Goal: Task Accomplishment & Management: Use online tool/utility

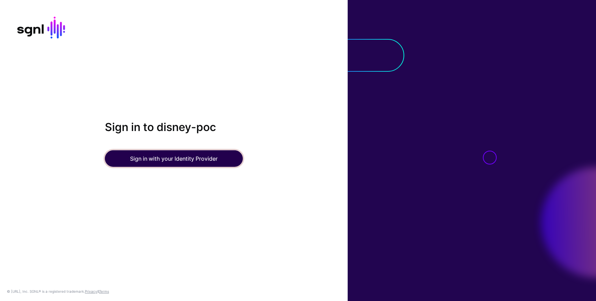
click at [194, 159] on button "Sign in with your Identity Provider" at bounding box center [174, 158] width 138 height 17
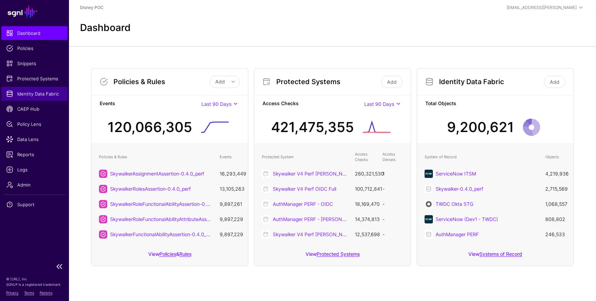
click at [44, 95] on span "Identity Data Fabric" at bounding box center [34, 93] width 57 height 7
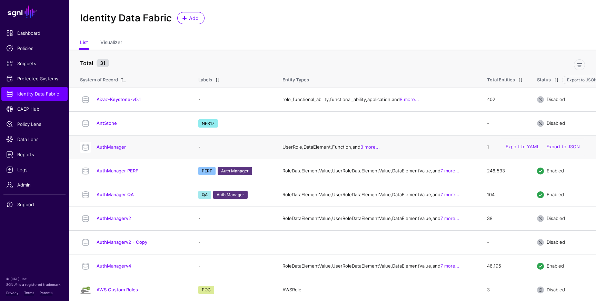
scroll to position [11, 0]
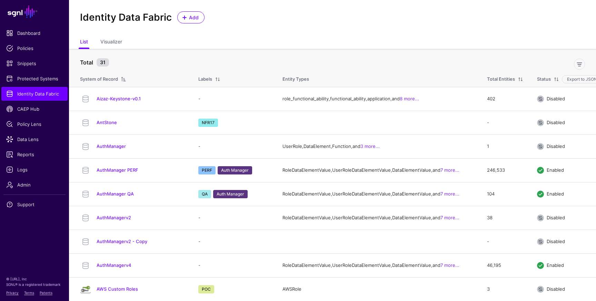
click at [585, 69] on div at bounding box center [579, 64] width 17 height 11
click at [577, 61] on link at bounding box center [579, 64] width 11 height 11
click at [177, 64] on span "Include Labels" at bounding box center [166, 62] width 31 height 6
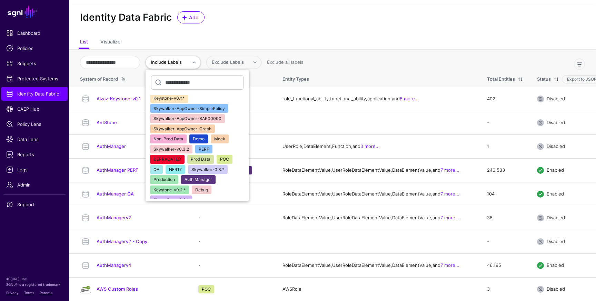
scroll to position [29, 0]
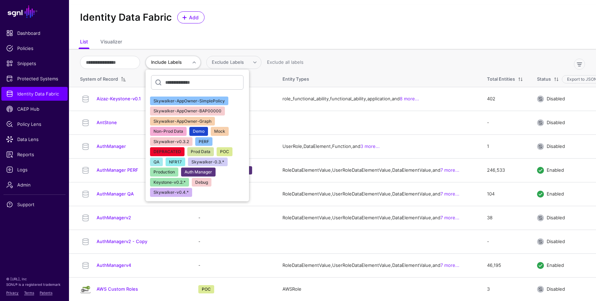
click at [182, 161] on span "NFR17" at bounding box center [175, 161] width 13 height 5
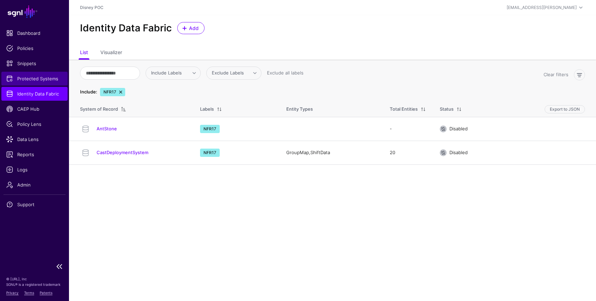
click at [34, 81] on span "Protected Systems" at bounding box center [34, 78] width 57 height 7
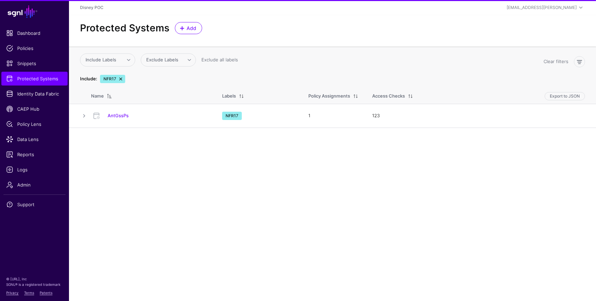
click at [117, 115] on link "AntGssPs" at bounding box center [118, 116] width 21 height 6
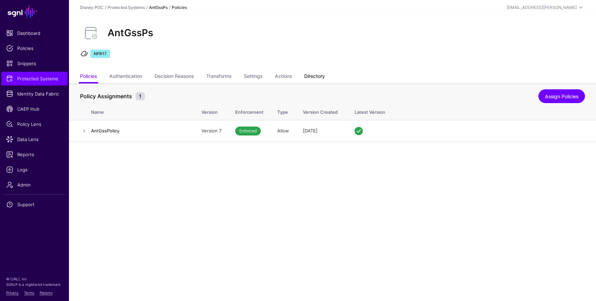
click at [317, 80] on link "Directory" at bounding box center [314, 76] width 21 height 13
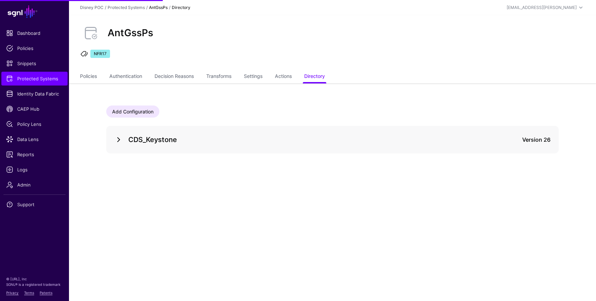
click at [114, 139] on link at bounding box center [118, 139] width 8 height 8
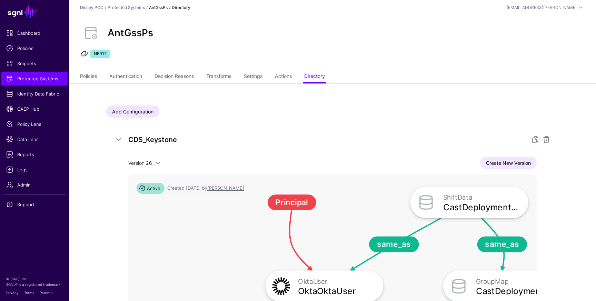
click at [159, 167] on div "Version 26 Version 26 Version 25 Version 24 Version 23 Version 22 Version 21 Ve…" at bounding box center [332, 163] width 408 height 12
click at [158, 163] on span at bounding box center [158, 163] width 8 height 8
click at [153, 188] on span "Version 25" at bounding box center [145, 187] width 23 height 6
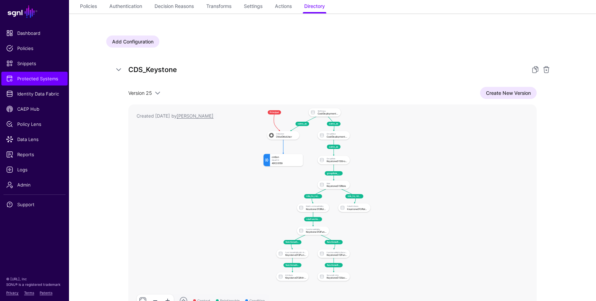
scroll to position [71, 0]
click at [156, 91] on span at bounding box center [157, 92] width 8 height 8
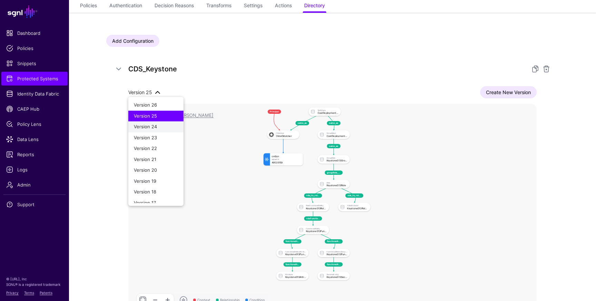
click at [150, 128] on span "Version 24" at bounding box center [145, 127] width 23 height 6
click at [153, 89] on span at bounding box center [157, 92] width 10 height 8
click at [154, 138] on span "Version 23" at bounding box center [145, 138] width 23 height 6
click at [148, 91] on span "Version 23" at bounding box center [140, 92] width 24 height 6
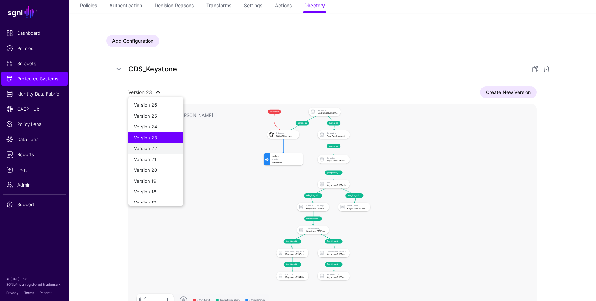
click at [148, 149] on span "Version 22" at bounding box center [145, 148] width 23 height 6
click at [146, 92] on span "Version 22" at bounding box center [140, 92] width 24 height 6
click at [152, 159] on span "Version 21" at bounding box center [145, 159] width 22 height 6
click at [141, 91] on span "Version 21" at bounding box center [139, 92] width 23 height 6
click at [156, 170] on span "Version 20" at bounding box center [145, 170] width 23 height 6
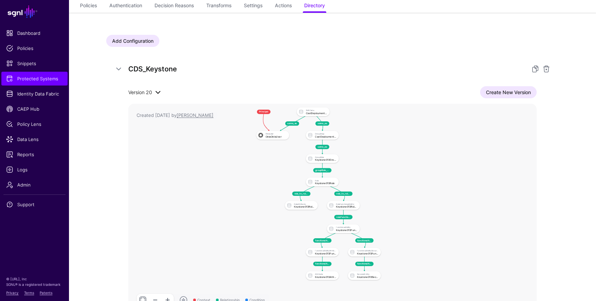
click at [154, 93] on span at bounding box center [158, 92] width 8 height 8
click at [154, 179] on span "Version 19" at bounding box center [145, 181] width 22 height 6
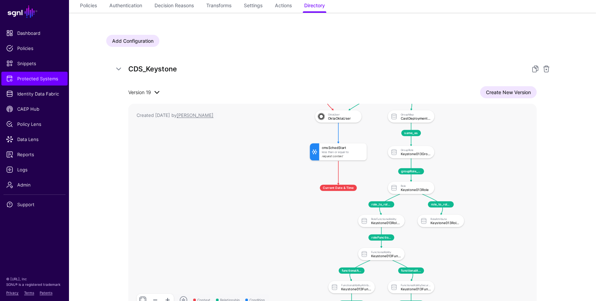
click at [155, 91] on span at bounding box center [157, 92] width 8 height 8
click at [151, 190] on span "Version 18" at bounding box center [145, 192] width 22 height 6
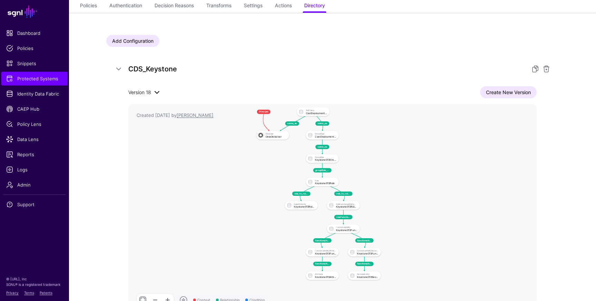
click at [152, 94] on span at bounding box center [156, 92] width 10 height 8
click at [151, 179] on span "Version 17" at bounding box center [145, 182] width 22 height 6
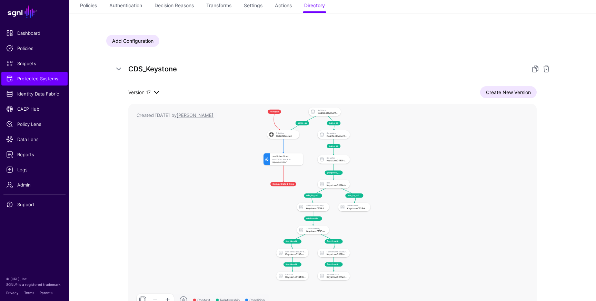
click at [150, 91] on span "Version 17" at bounding box center [139, 92] width 22 height 6
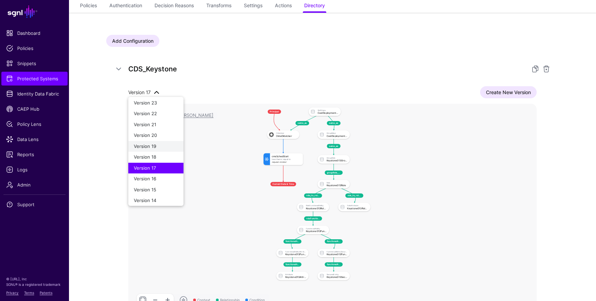
scroll to position [37, 0]
click at [152, 177] on span "Version 16" at bounding box center [145, 177] width 22 height 6
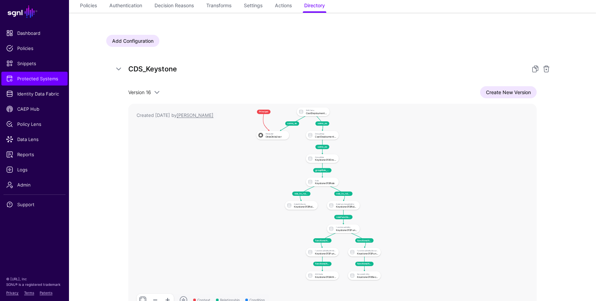
click at [145, 98] on div "Version 16 Version 26 Version 25 Version 24 Version 23 Version 22 Version 21 Ve…" at bounding box center [332, 200] width 408 height 228
click at [147, 90] on span "Version 16" at bounding box center [139, 92] width 23 height 6
click at [151, 173] on span "Version 15" at bounding box center [145, 175] width 22 height 6
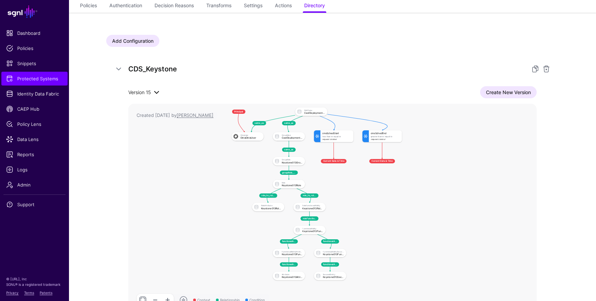
click at [139, 91] on span "Version 15" at bounding box center [139, 92] width 22 height 6
click at [151, 179] on span "Version 19" at bounding box center [145, 181] width 22 height 6
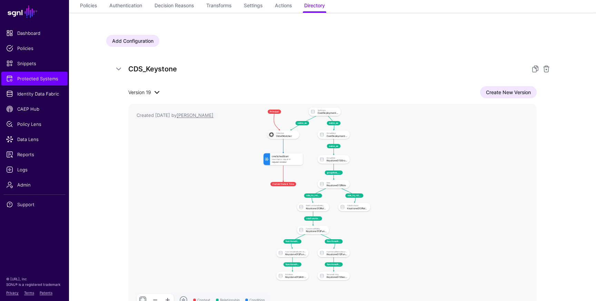
click at [156, 90] on span at bounding box center [157, 92] width 8 height 8
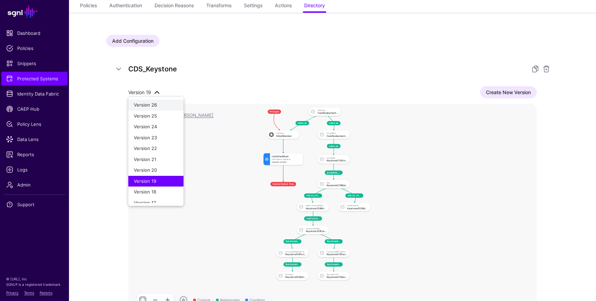
click at [155, 106] on span "Version 26" at bounding box center [145, 105] width 23 height 6
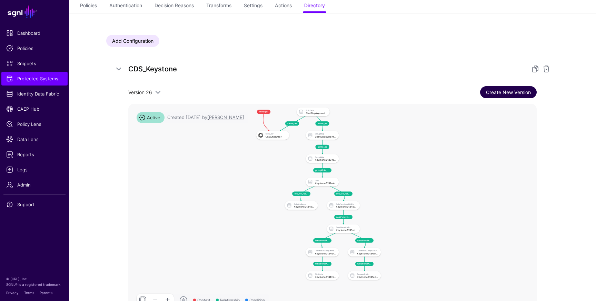
click at [499, 94] on link "Create New Version" at bounding box center [508, 92] width 57 height 12
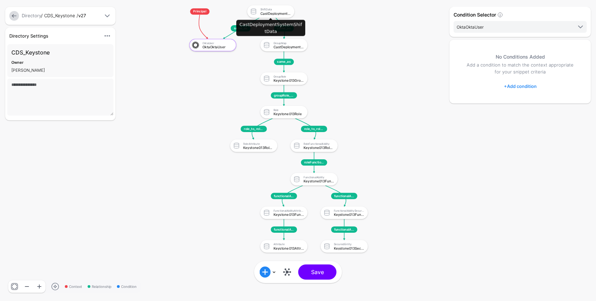
click at [277, 11] on div "CastDeploymentSystemShiftData" at bounding box center [275, 13] width 30 height 4
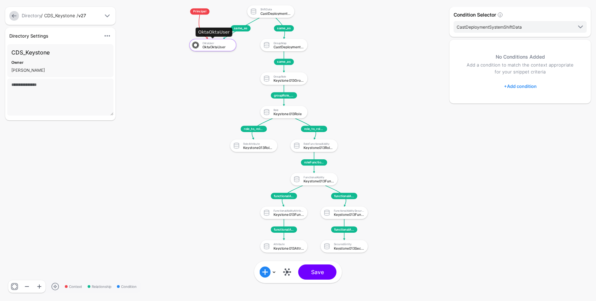
click at [230, 46] on div "OktaOktaUser" at bounding box center [217, 47] width 30 height 4
click at [523, 87] on link "+ Add condition" at bounding box center [520, 86] width 33 height 11
click at [532, 130] on div "Add Condition Group" at bounding box center [536, 128] width 59 height 7
click at [534, 128] on div "Graph Condition" at bounding box center [547, 128] width 53 height 6
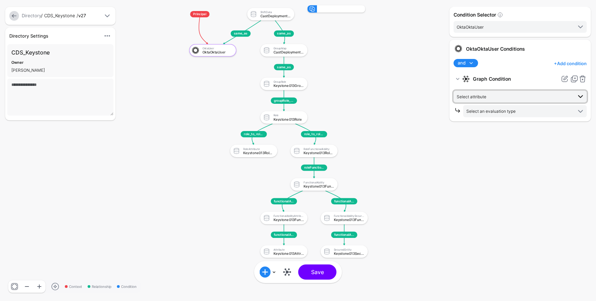
click at [494, 95] on span "Select attribute" at bounding box center [513, 97] width 115 height 8
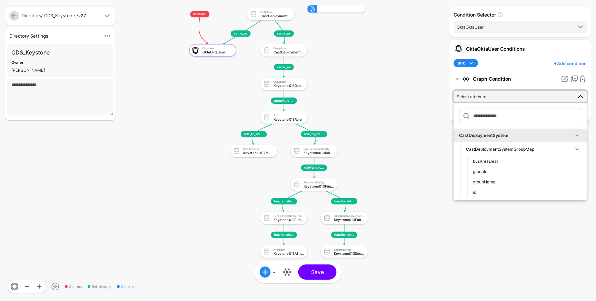
click at [413, 125] on rect at bounding box center [176, 0] width 45270 height 22871
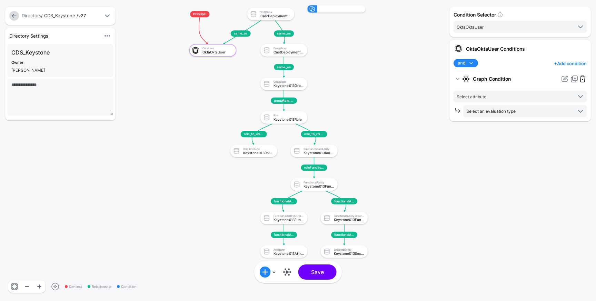
click at [584, 77] on link at bounding box center [582, 79] width 8 height 8
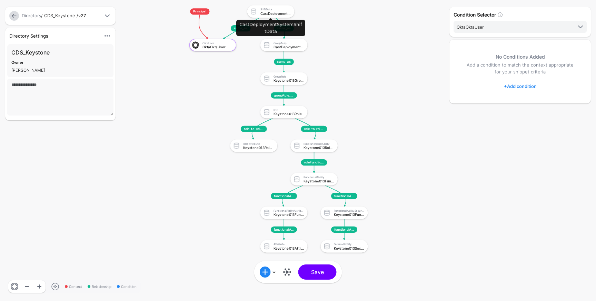
click at [274, 9] on div "ShiftData" at bounding box center [275, 9] width 30 height 3
click at [532, 85] on link "+ Add condition" at bounding box center [520, 86] width 33 height 11
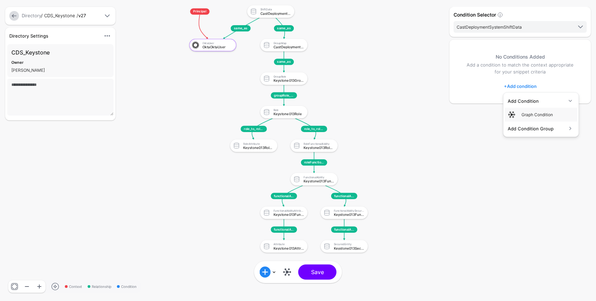
click at [534, 129] on div "Add Condition Group" at bounding box center [536, 128] width 59 height 7
click at [532, 130] on div "Graph Condition" at bounding box center [547, 128] width 53 height 6
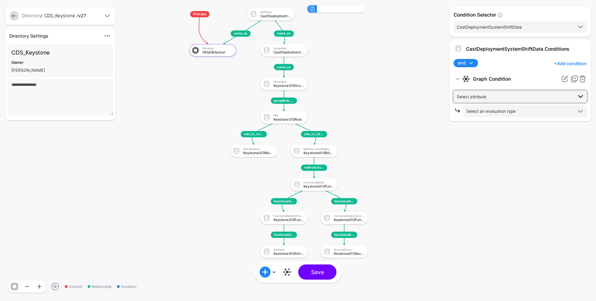
click at [493, 97] on span "Select attribute" at bounding box center [513, 97] width 115 height 8
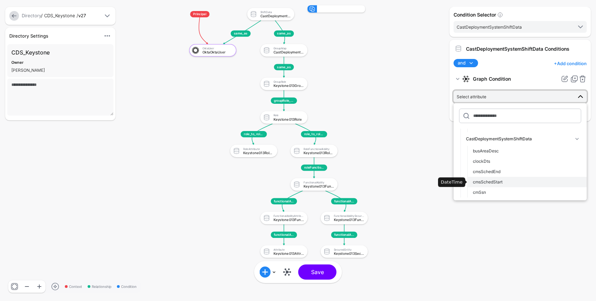
click at [497, 182] on span "cmsSchedStart" at bounding box center [488, 181] width 30 height 5
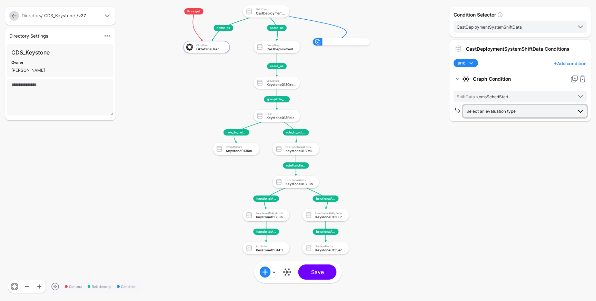
click at [503, 113] on span "Select an evaluation type" at bounding box center [490, 111] width 49 height 5
click at [494, 202] on span "Request Context Evaluate against context in the request" at bounding box center [524, 202] width 112 height 16
click at [497, 126] on span "Equal To" at bounding box center [519, 126] width 106 height 8
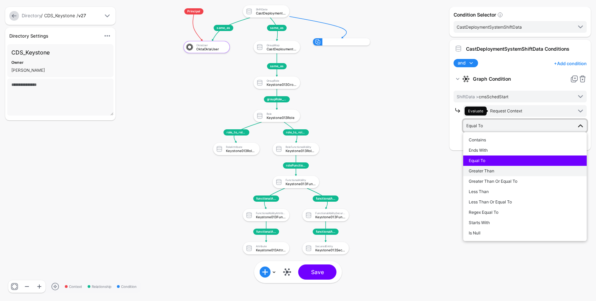
click at [496, 171] on div "Greater Than" at bounding box center [524, 171] width 112 height 6
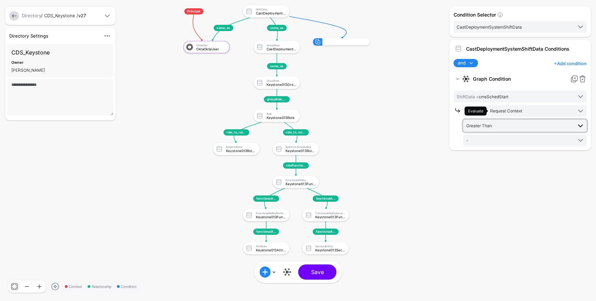
click at [503, 125] on span "Greater Than" at bounding box center [519, 126] width 106 height 8
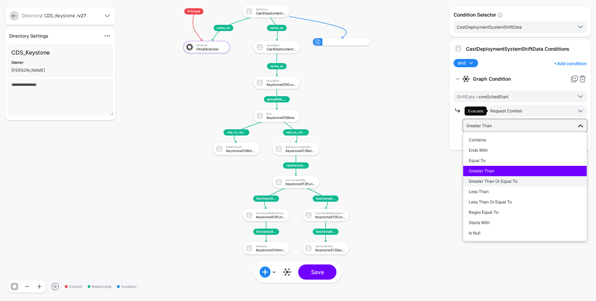
click at [506, 181] on span "Greater Than Or Equal To" at bounding box center [492, 181] width 49 height 5
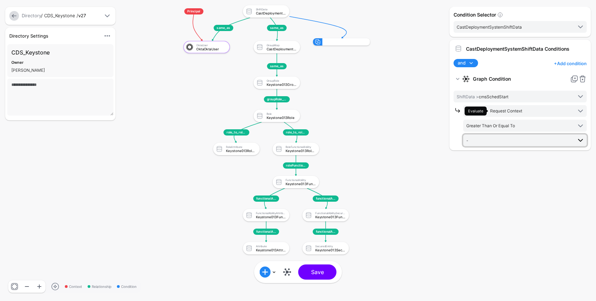
click at [500, 144] on span "-" at bounding box center [525, 140] width 118 height 8
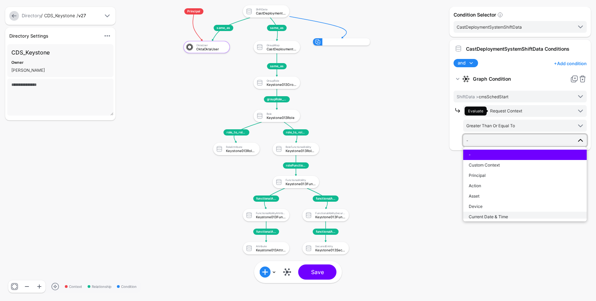
click at [498, 216] on span "Current Date & Time" at bounding box center [487, 216] width 39 height 5
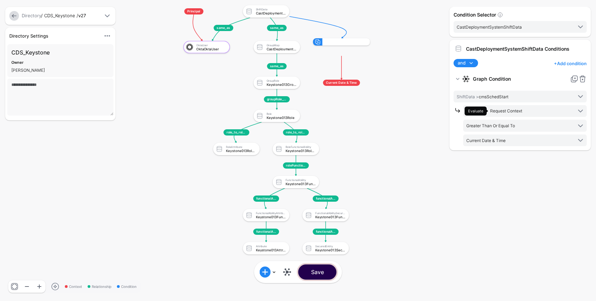
click at [315, 275] on button "Save" at bounding box center [317, 271] width 38 height 15
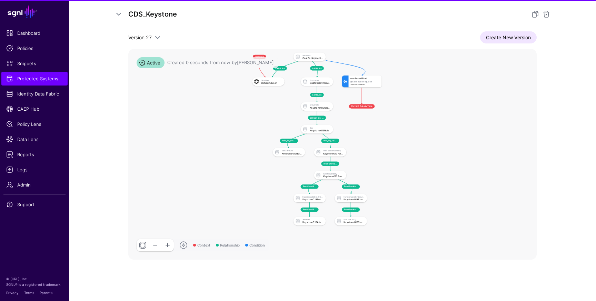
scroll to position [126, 0]
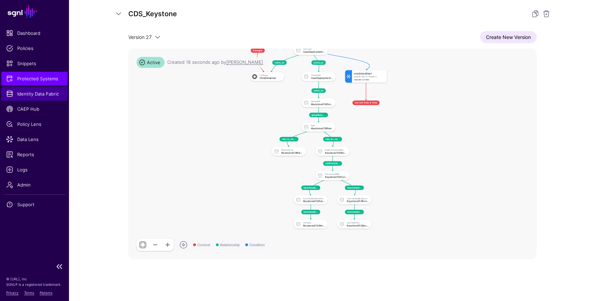
click at [23, 96] on span "Identity Data Fabric" at bounding box center [34, 93] width 57 height 7
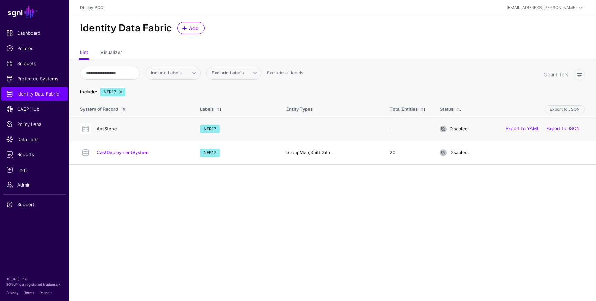
click at [111, 129] on link "AntStone" at bounding box center [107, 129] width 20 height 6
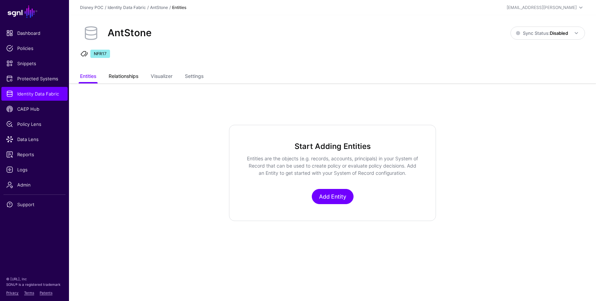
click at [123, 77] on link "Relationships" at bounding box center [124, 76] width 30 height 13
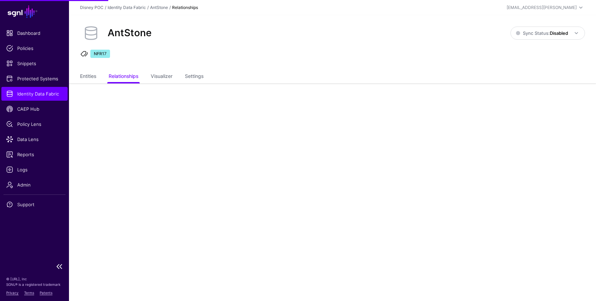
click at [36, 95] on span "Identity Data Fabric" at bounding box center [34, 93] width 57 height 7
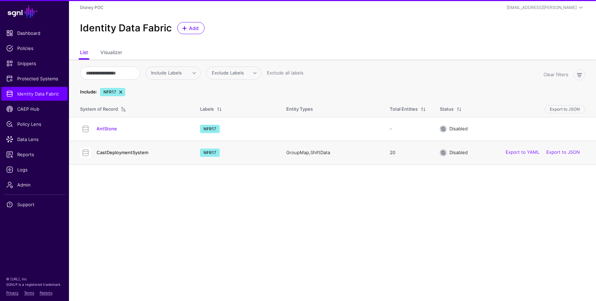
click at [125, 154] on link "CastDeploymentSystem" at bounding box center [123, 153] width 52 height 6
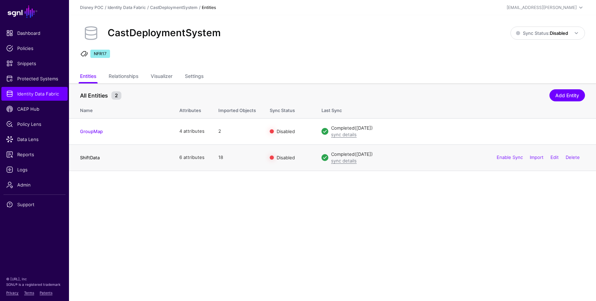
click at [94, 159] on link "ShiftData" at bounding box center [90, 158] width 20 height 6
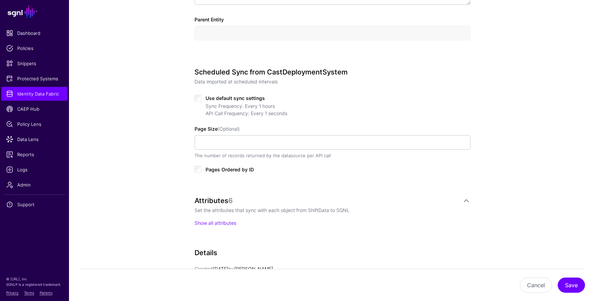
scroll to position [287, 0]
click at [215, 222] on link "Show all attributes" at bounding box center [215, 222] width 42 height 6
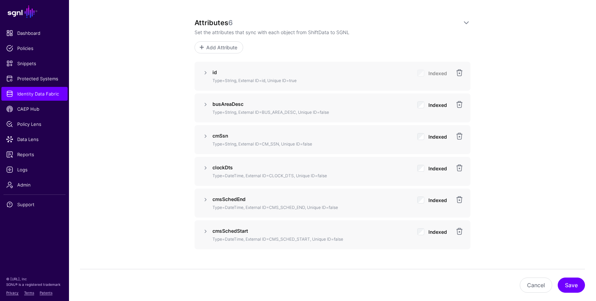
scroll to position [474, 0]
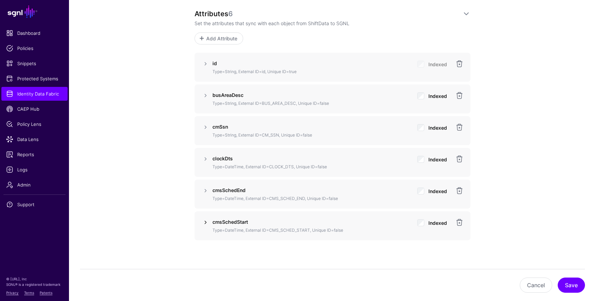
click at [207, 222] on link at bounding box center [205, 222] width 8 height 8
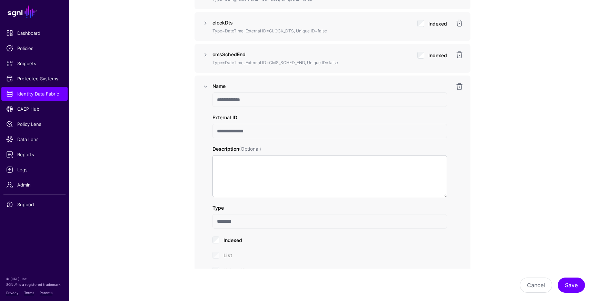
scroll to position [608, 0]
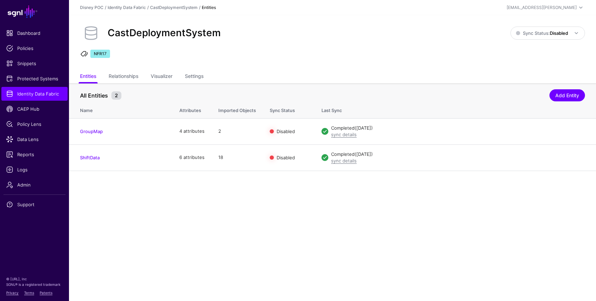
click at [353, 9] on div "Disney POC / Identity Data Fabric / CastDeploymentSystem / Entities" at bounding box center [248, 7] width 336 height 6
click at [36, 79] on span "Protected Systems" at bounding box center [34, 78] width 57 height 7
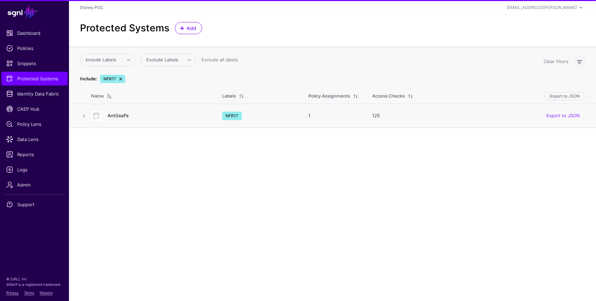
click at [122, 113] on link "AntGssPs" at bounding box center [118, 116] width 21 height 6
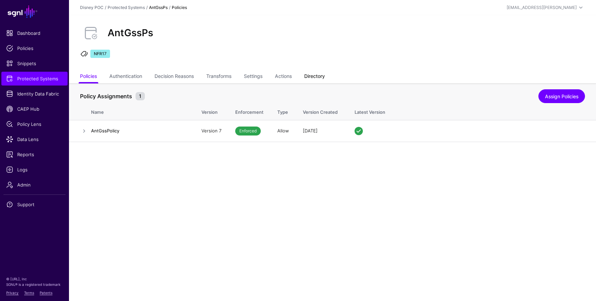
click at [311, 77] on link "Directory" at bounding box center [314, 76] width 21 height 13
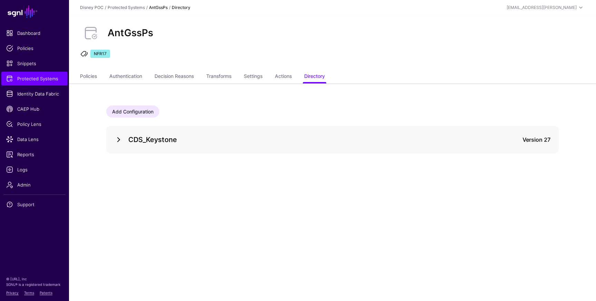
click at [117, 138] on link at bounding box center [118, 139] width 8 height 8
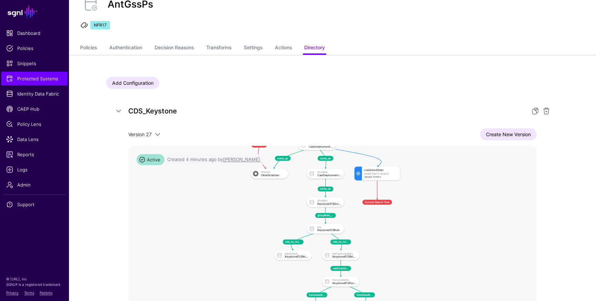
scroll to position [32, 0]
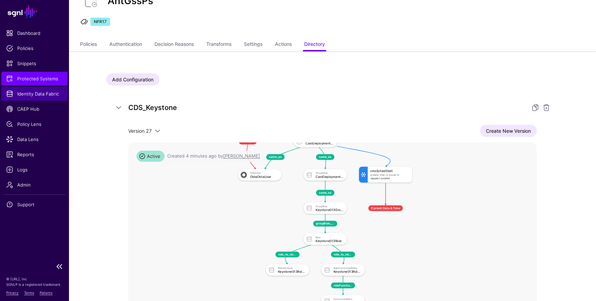
click at [39, 95] on span "Identity Data Fabric" at bounding box center [34, 93] width 57 height 7
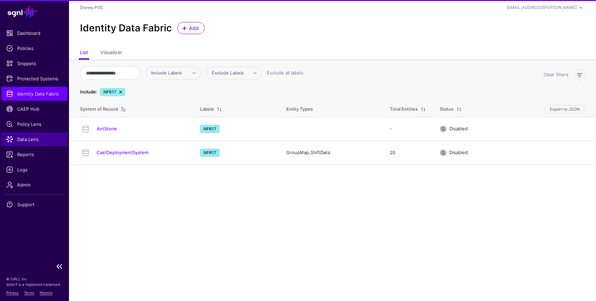
click at [29, 139] on span "Data Lens" at bounding box center [34, 139] width 57 height 7
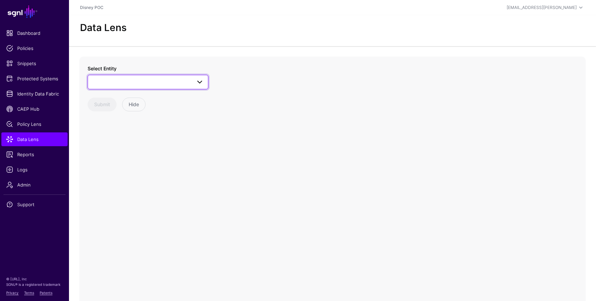
click at [169, 81] on span at bounding box center [148, 82] width 112 height 8
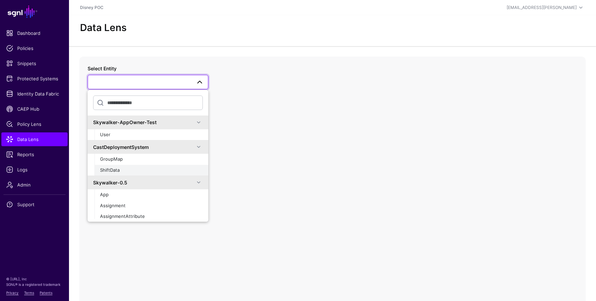
click at [160, 174] on button "ShiftData" at bounding box center [151, 170] width 114 height 11
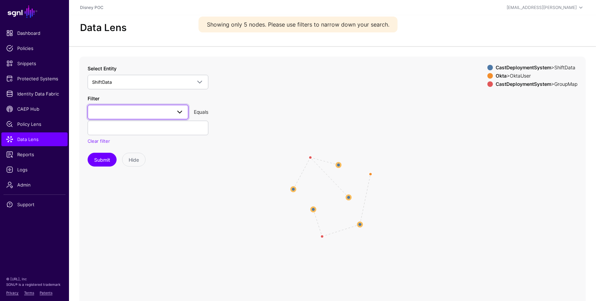
click at [174, 111] on span at bounding box center [177, 112] width 12 height 8
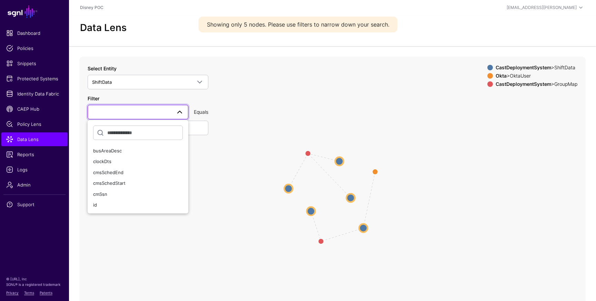
click at [346, 142] on icon "same_as same_as same_as same_as same_as same_as ShiftData ShiftData ShiftData S…" at bounding box center [332, 195] width 506 height 276
click at [344, 166] on icon "same_as same_as same_as same_as same_as same_as ShiftData ShiftData ShiftData S…" at bounding box center [332, 195] width 506 height 276
click at [342, 164] on circle at bounding box center [339, 161] width 8 height 8
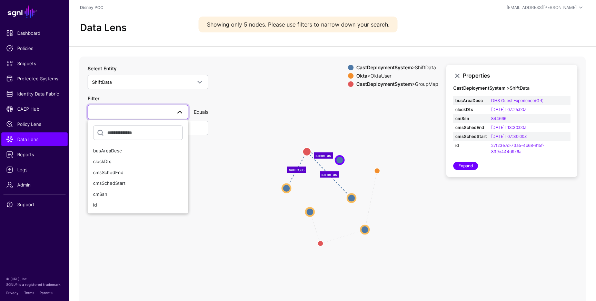
click at [287, 192] on circle at bounding box center [286, 188] width 8 height 8
click at [353, 198] on circle at bounding box center [352, 198] width 8 height 8
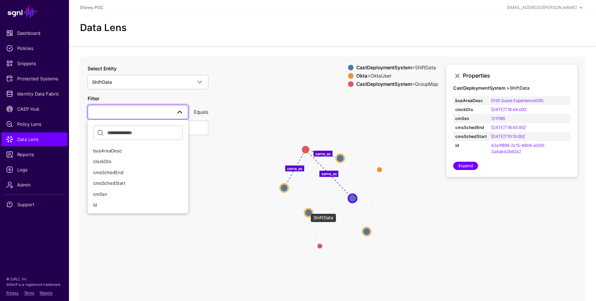
click at [306, 210] on circle at bounding box center [308, 213] width 8 height 8
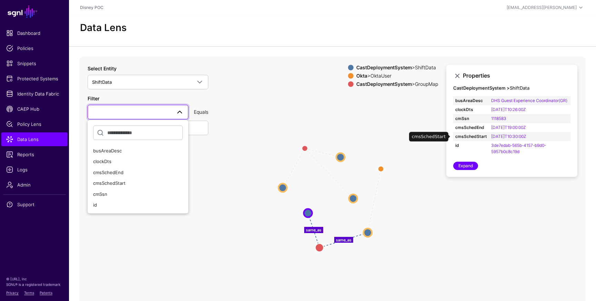
drag, startPoint x: 544, startPoint y: 136, endPoint x: 487, endPoint y: 138, distance: 56.2
click at [487, 138] on tr "cmsSchedStart [DATE]T10:30:00Z" at bounding box center [511, 136] width 117 height 9
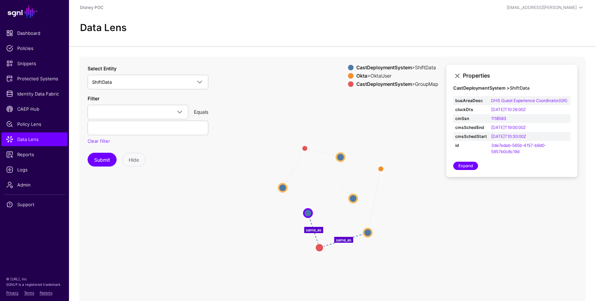
copy tr "[DATE]T10:30:00Z"
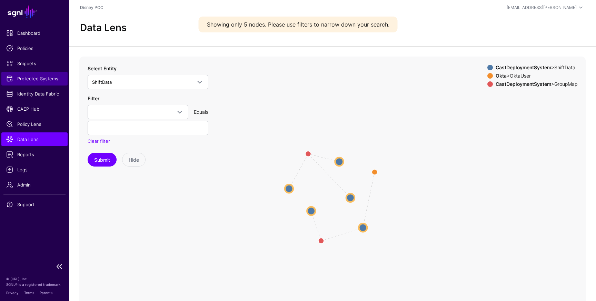
click at [36, 78] on span "Protected Systems" at bounding box center [34, 78] width 57 height 7
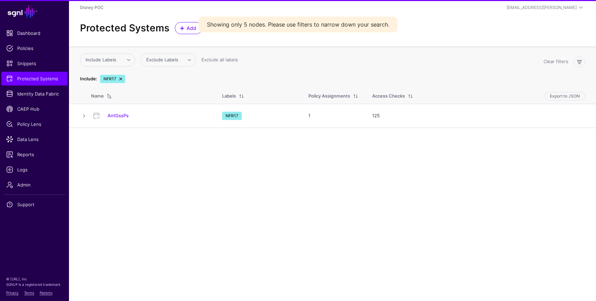
click at [118, 119] on h4 "AntGssPs" at bounding box center [158, 115] width 101 height 6
click at [121, 116] on link "AntGssPs" at bounding box center [118, 116] width 21 height 6
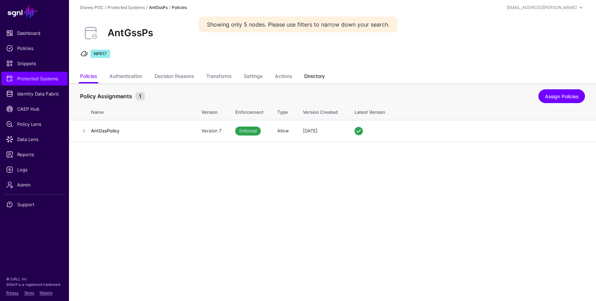
click at [319, 80] on link "Directory" at bounding box center [314, 76] width 21 height 13
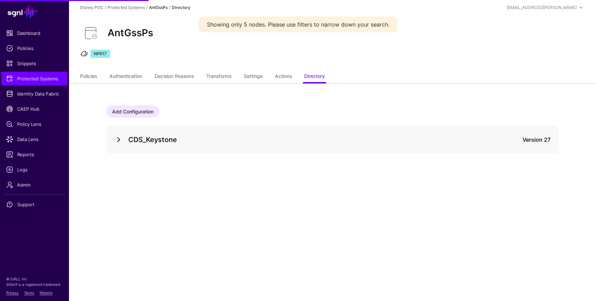
click at [115, 141] on link at bounding box center [118, 139] width 8 height 8
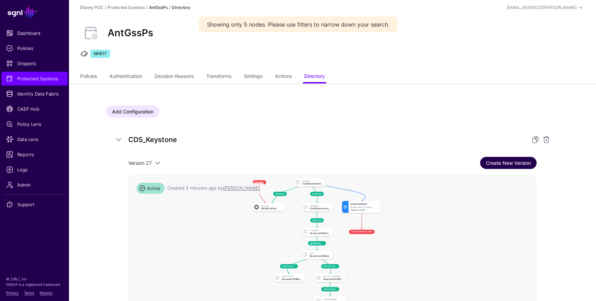
click at [505, 159] on link "Create New Version" at bounding box center [508, 163] width 57 height 12
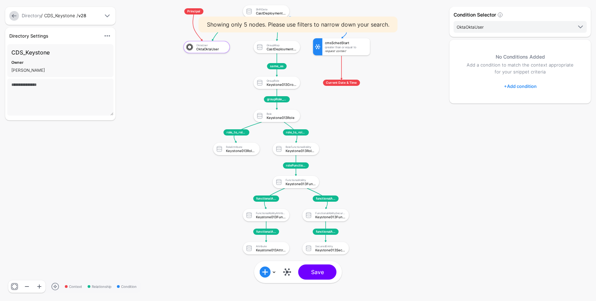
click at [343, 54] on div "cmsSchedStart Greater Than Or Equal To Request Context" at bounding box center [346, 46] width 48 height 17
click at [344, 48] on div "Greater Than Or Equal To" at bounding box center [346, 47] width 42 height 3
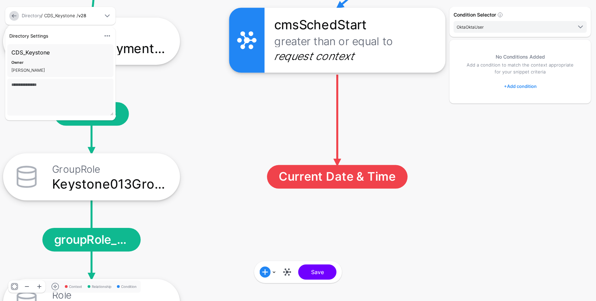
click at [343, 49] on div "cmsSchedStart Greater Than Or Equal To Request Context" at bounding box center [354, 40] width 181 height 65
click at [345, 175] on span "Current Date & Time" at bounding box center [337, 176] width 141 height 23
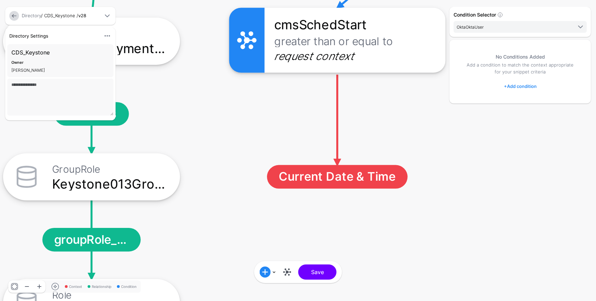
click at [345, 176] on span "Current Date & Time" at bounding box center [337, 176] width 141 height 23
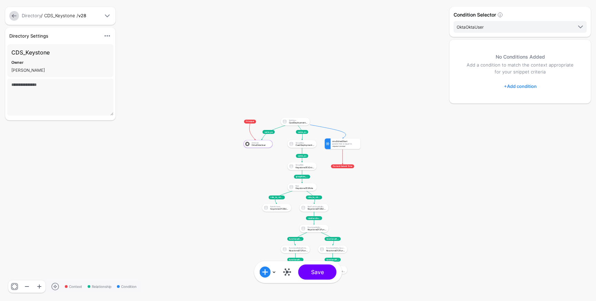
click at [341, 142] on div "cmsSchedStart Greater Than Or Equal To Request Context" at bounding box center [345, 143] width 30 height 11
click at [299, 123] on div "CastDeploymentSystemShiftData" at bounding box center [298, 123] width 19 height 2
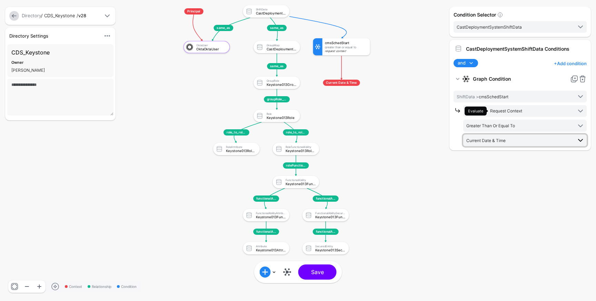
click at [504, 140] on span "Current Date & Time" at bounding box center [485, 140] width 39 height 5
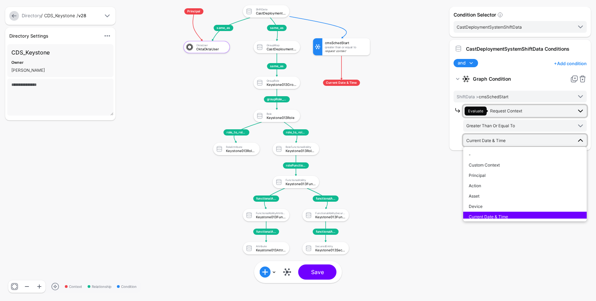
click at [508, 113] on span "Request Context" at bounding box center [506, 110] width 32 height 5
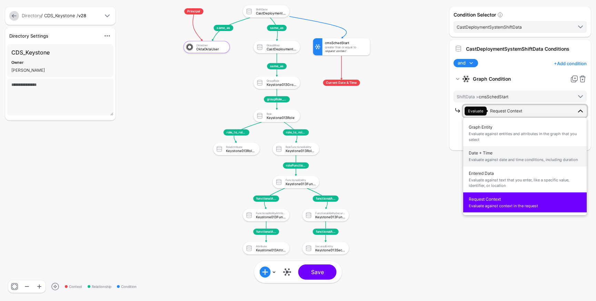
click at [508, 152] on span "Date + Time Evaluate against date and time conditions, including duration" at bounding box center [524, 156] width 112 height 16
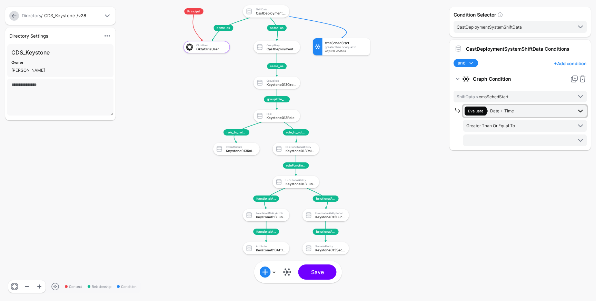
click at [507, 107] on span "Evaluate Date + Time" at bounding box center [518, 111] width 108 height 9
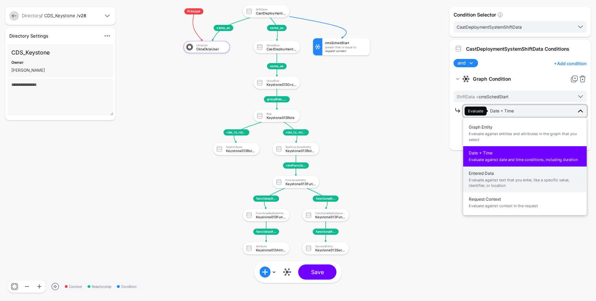
click at [503, 182] on span "Evaluate against text that you enter, like a specific value, identifier, or loc…" at bounding box center [524, 182] width 112 height 11
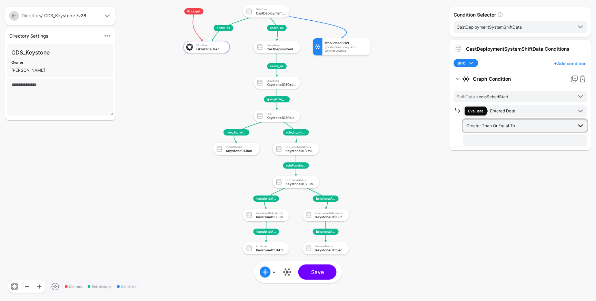
click at [504, 127] on span "Greater Than Or Equal To" at bounding box center [490, 125] width 49 height 5
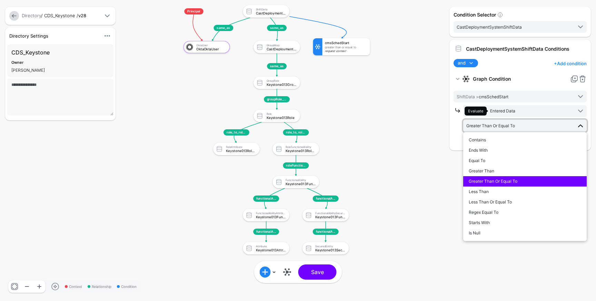
click at [461, 125] on div at bounding box center [458, 125] width 10 height 41
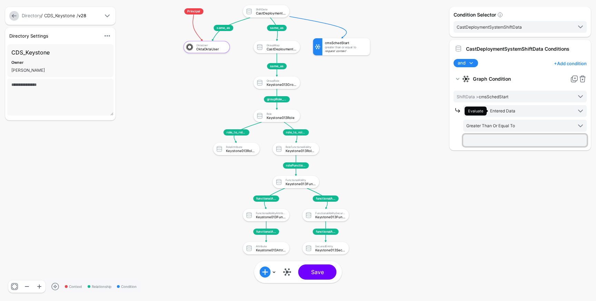
click at [486, 140] on input "text" at bounding box center [524, 140] width 123 height 12
paste input "**********"
click at [476, 141] on input "**********" at bounding box center [524, 140] width 123 height 12
type input "**********"
click at [427, 102] on rect at bounding box center [170, 0] width 44674 height 22570
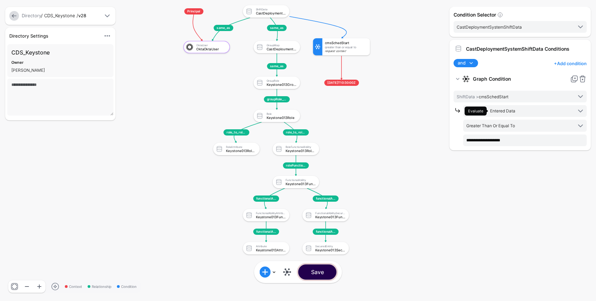
click at [318, 271] on button "Save" at bounding box center [317, 271] width 38 height 15
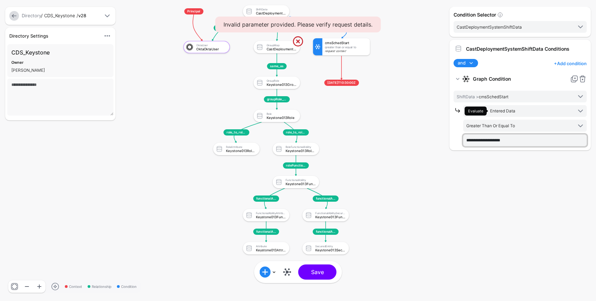
click at [523, 143] on input "**********" at bounding box center [524, 140] width 123 height 12
click at [508, 112] on span "Entered Data" at bounding box center [502, 110] width 25 height 5
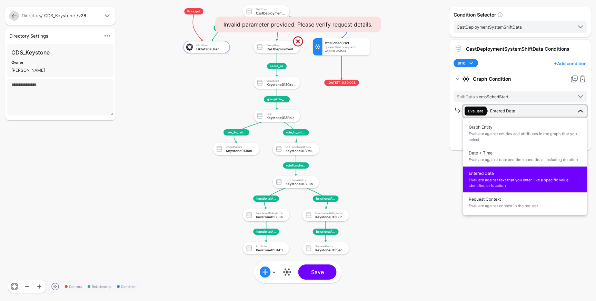
click at [508, 111] on span "Entered Data" at bounding box center [502, 110] width 25 height 5
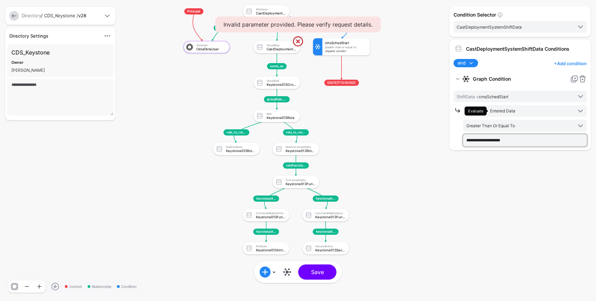
click at [517, 139] on input "**********" at bounding box center [524, 140] width 123 height 12
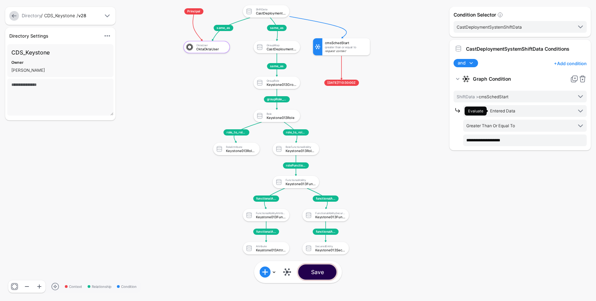
click at [321, 273] on button "Save" at bounding box center [317, 271] width 38 height 15
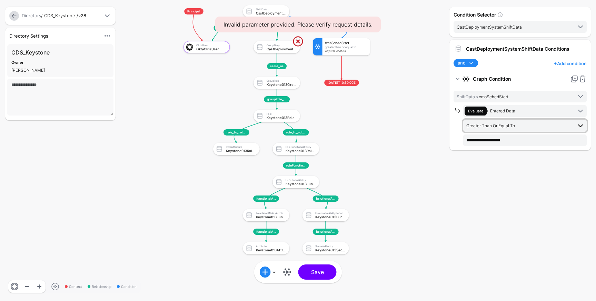
click at [534, 127] on span "Greater Than Or Equal To" at bounding box center [519, 126] width 106 height 8
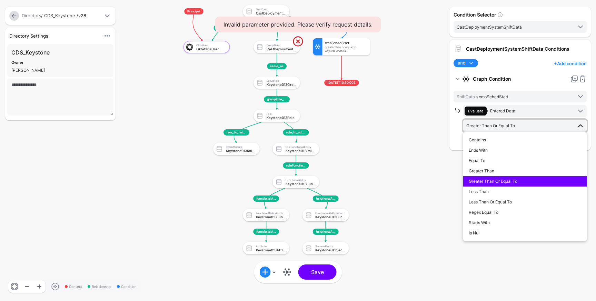
click at [534, 127] on span "Greater Than Or Equal To" at bounding box center [519, 126] width 106 height 8
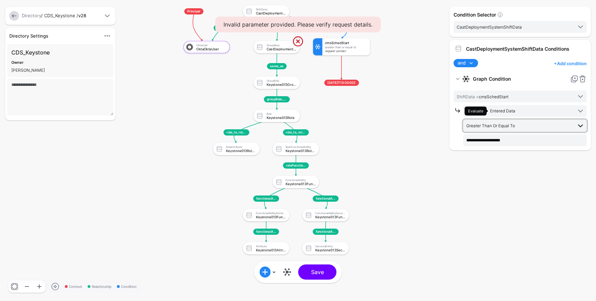
click at [534, 127] on span "Greater Than Or Equal To" at bounding box center [519, 126] width 106 height 8
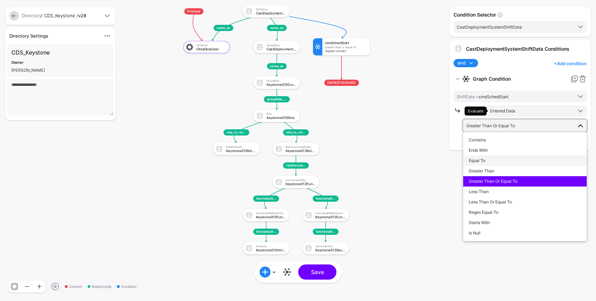
click at [495, 159] on div "Equal To" at bounding box center [524, 161] width 112 height 6
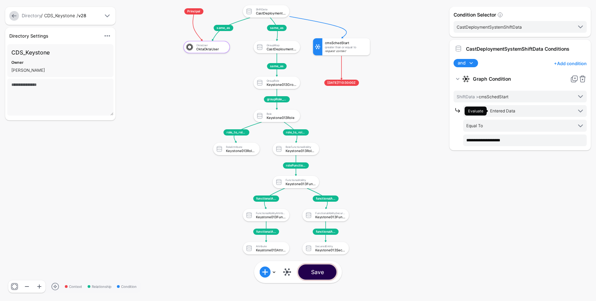
click at [321, 267] on button "Save" at bounding box center [317, 271] width 38 height 15
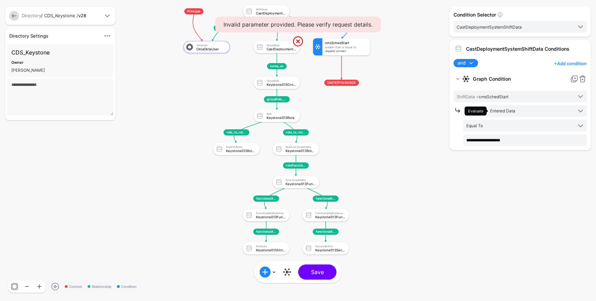
click at [11, 17] on link at bounding box center [14, 16] width 10 height 10
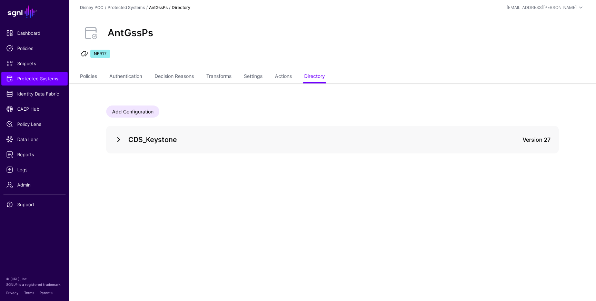
click at [116, 140] on link at bounding box center [118, 139] width 8 height 8
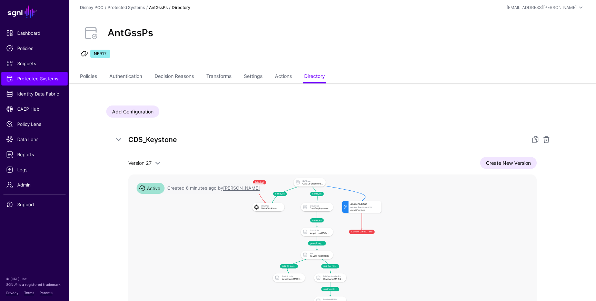
click at [266, 44] on div "AntGssPs NFR17" at bounding box center [332, 42] width 527 height 55
